Goal: Information Seeking & Learning: Learn about a topic

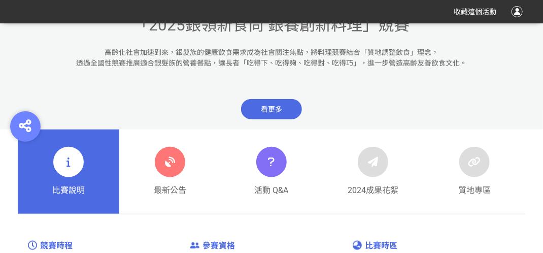
scroll to position [355, 0]
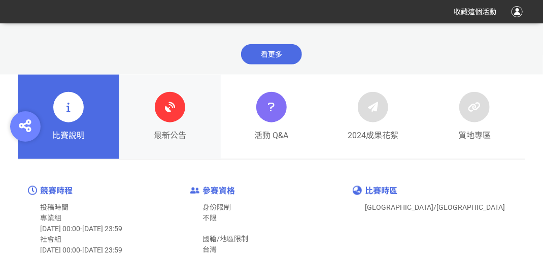
click at [167, 101] on icon at bounding box center [170, 107] width 18 height 18
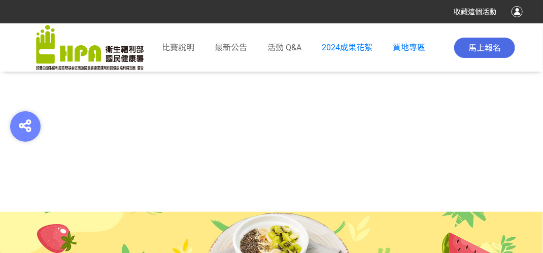
scroll to position [409, 0]
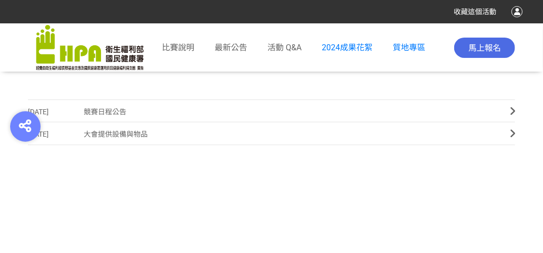
click at [509, 112] on link "[DATE] 競賽日程公告" at bounding box center [271, 110] width 487 height 23
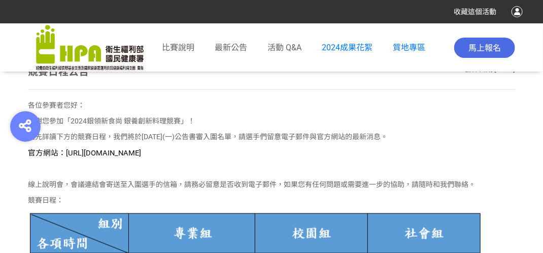
scroll to position [406, 0]
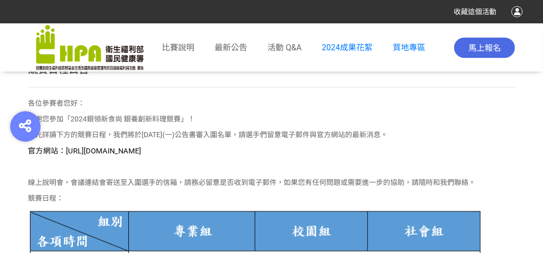
click at [119, 154] on span "官方網站：[URL][DOMAIN_NAME]" at bounding box center [84, 150] width 113 height 9
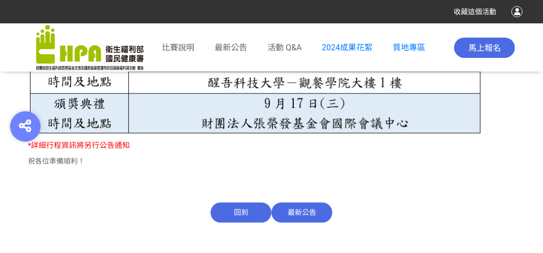
scroll to position [669, 0]
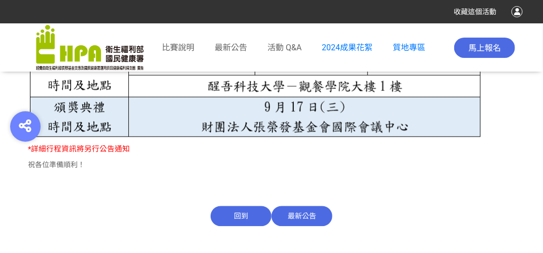
click at [300, 218] on span "最新公告" at bounding box center [301, 216] width 61 height 20
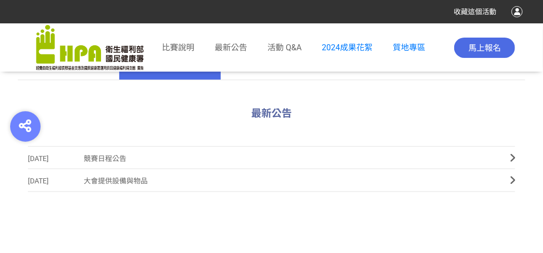
scroll to position [406, 0]
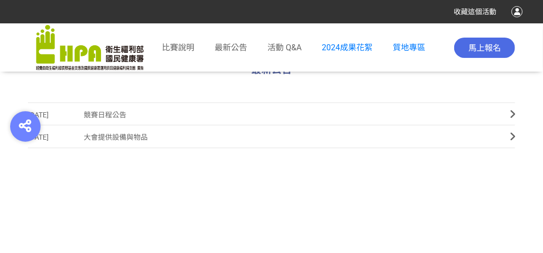
click at [113, 140] on span "大會提供設備與物品" at bounding box center [289, 137] width 411 height 23
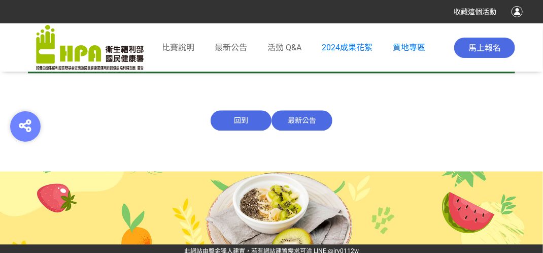
scroll to position [880, 0]
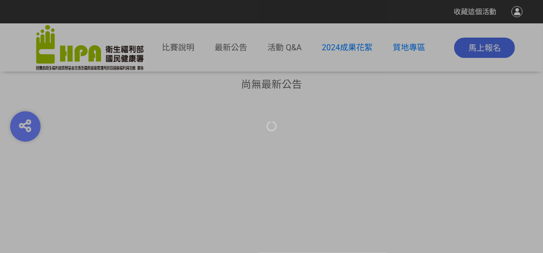
scroll to position [406, 0]
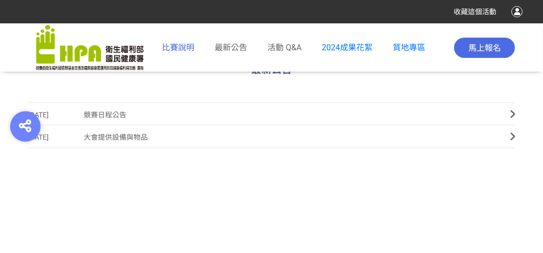
click at [177, 49] on span "比賽說明" at bounding box center [178, 48] width 32 height 10
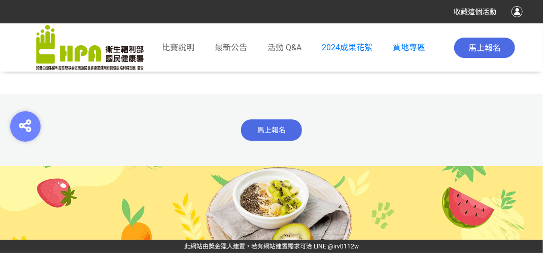
scroll to position [5786, 0]
